Goal: Task Accomplishment & Management: Manage account settings

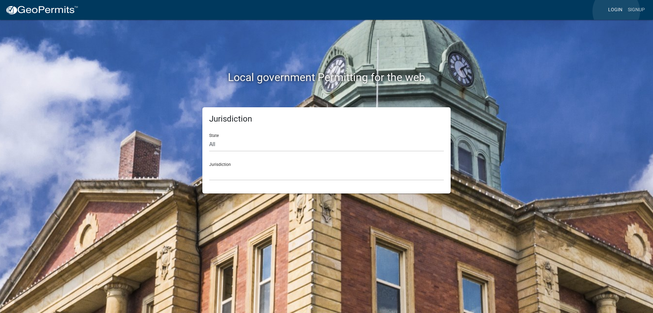
click at [616, 11] on link "Login" at bounding box center [616, 9] width 20 height 13
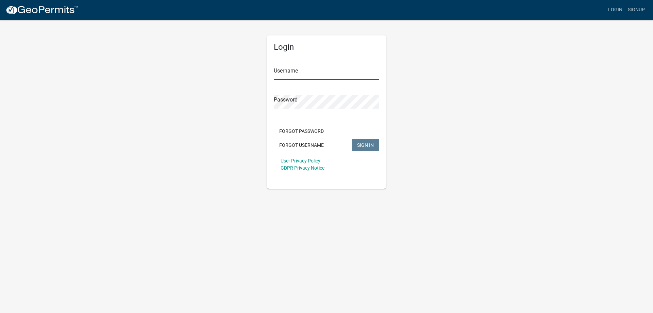
type input "[PERSON_NAME][EMAIL_ADDRESS][PERSON_NAME][DOMAIN_NAME]"
click at [377, 144] on button "SIGN IN" at bounding box center [366, 145] width 28 height 12
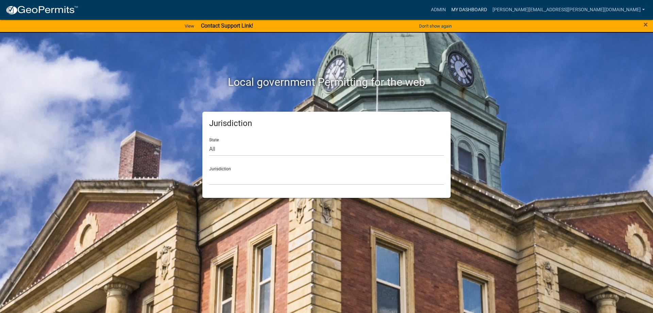
click at [490, 10] on link "My Dashboard" at bounding box center [469, 9] width 41 height 13
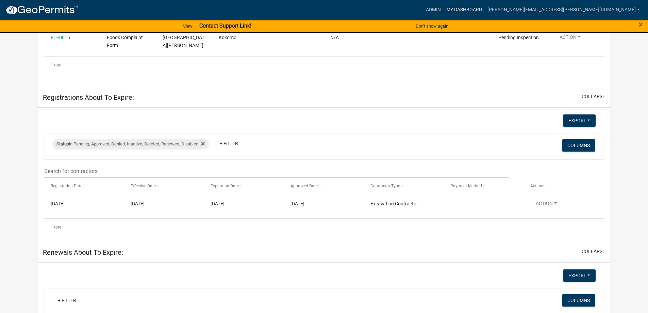
scroll to position [1308, 0]
